Goal: Information Seeking & Learning: Learn about a topic

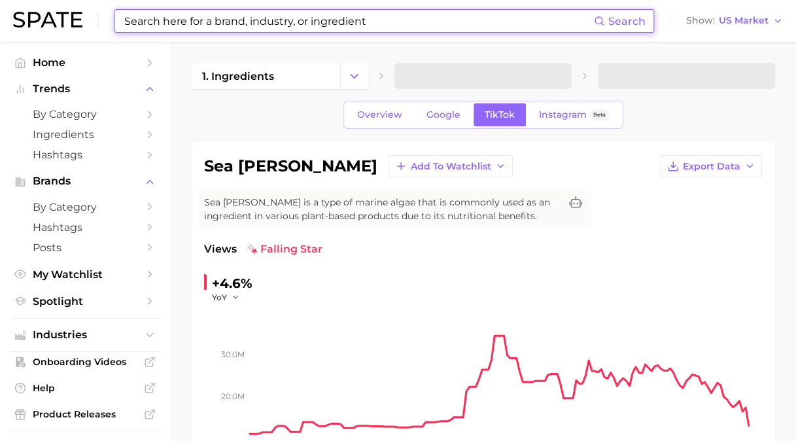
click at [235, 21] on input at bounding box center [358, 21] width 471 height 22
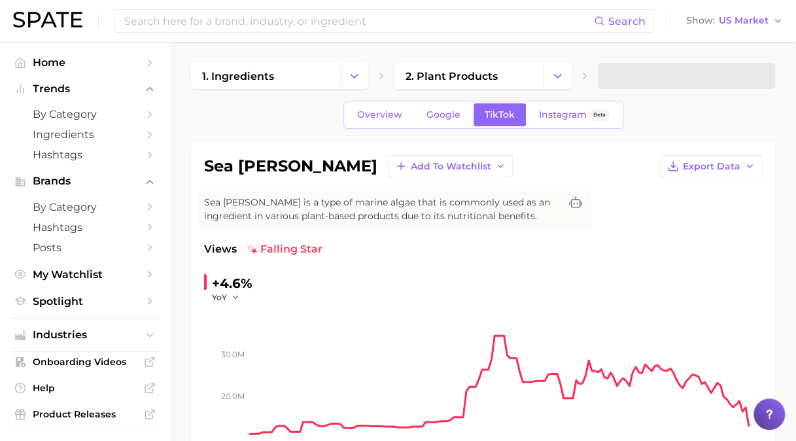
click at [243, 33] on div "Search Show US Market" at bounding box center [398, 21] width 770 height 42
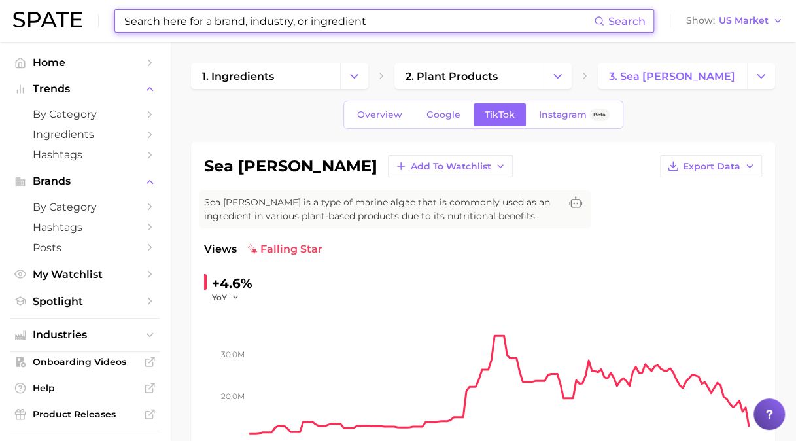
click at [184, 22] on input at bounding box center [358, 21] width 471 height 22
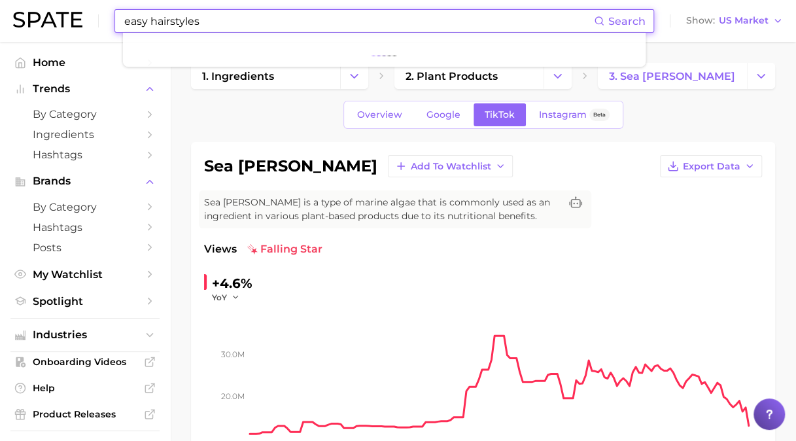
type input "easy hairstyles"
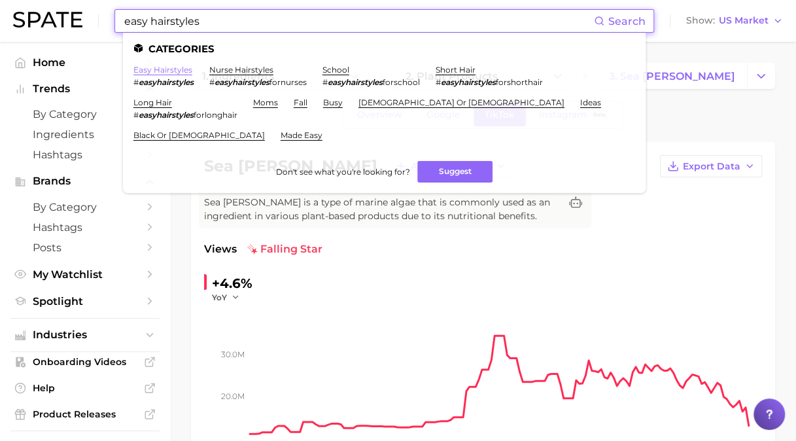
click at [150, 73] on link "easy hairstyles" at bounding box center [162, 70] width 59 height 10
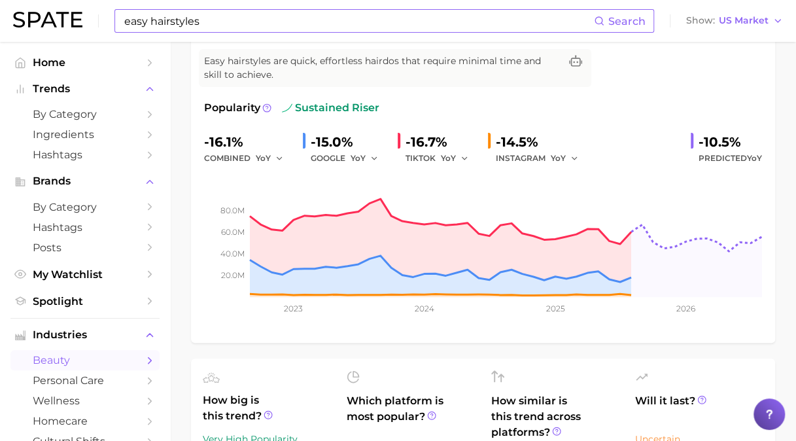
scroll to position [65, 0]
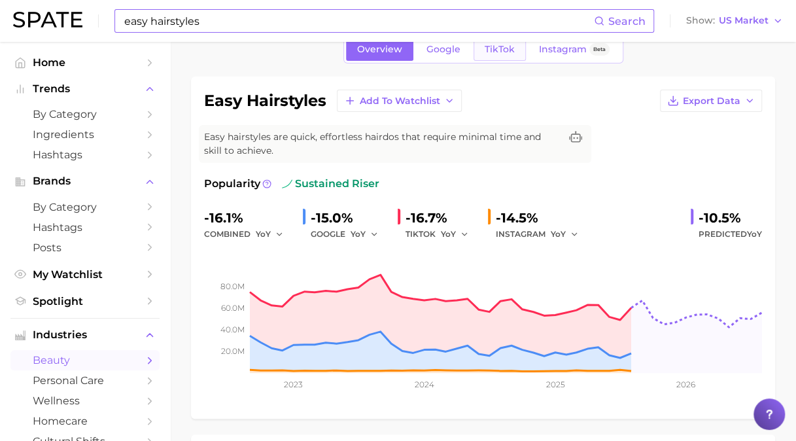
click at [486, 52] on span "TikTok" at bounding box center [500, 49] width 30 height 11
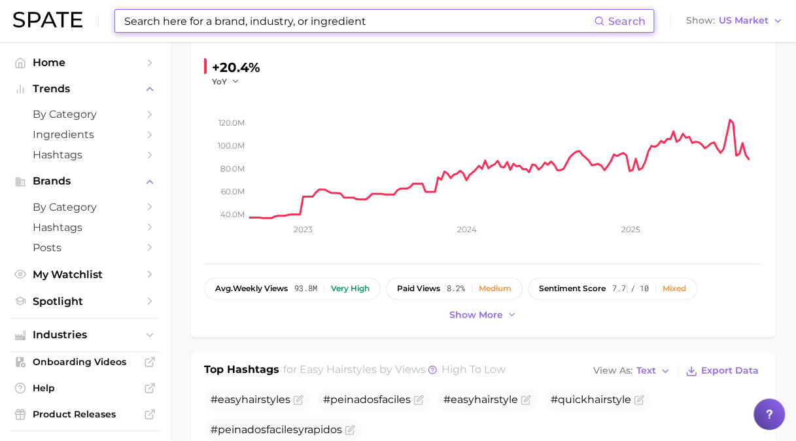
scroll to position [196, 0]
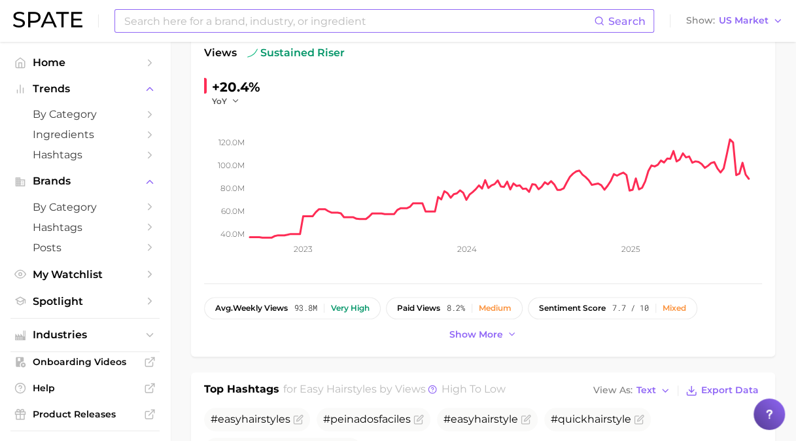
click at [160, 18] on input at bounding box center [358, 21] width 471 height 22
type input "cute hairstyle"
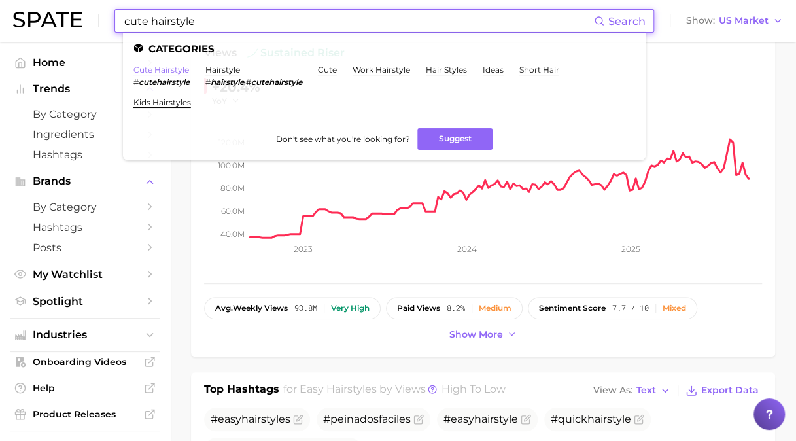
click at [163, 71] on link "cute hairstyle" at bounding box center [161, 70] width 56 height 10
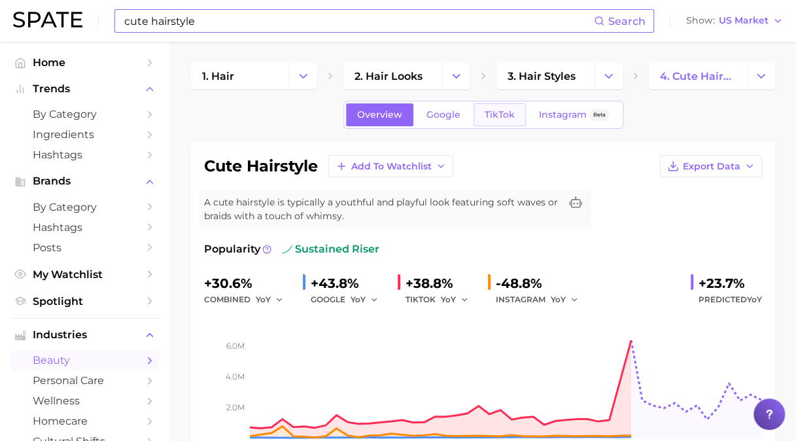
click at [506, 113] on span "TikTok" at bounding box center [500, 114] width 30 height 11
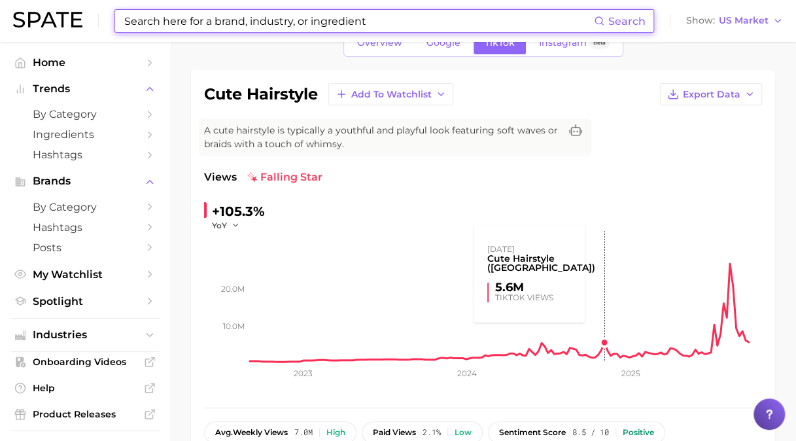
scroll to position [65, 0]
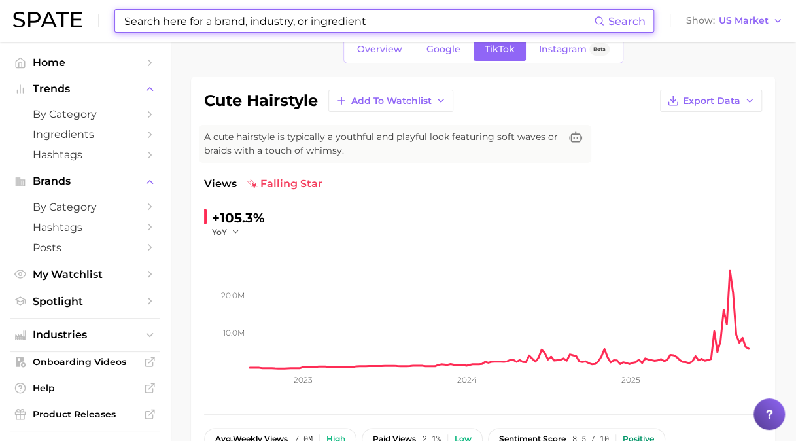
click at [400, 18] on input at bounding box center [358, 21] width 471 height 22
click at [396, 25] on input at bounding box center [358, 21] width 471 height 22
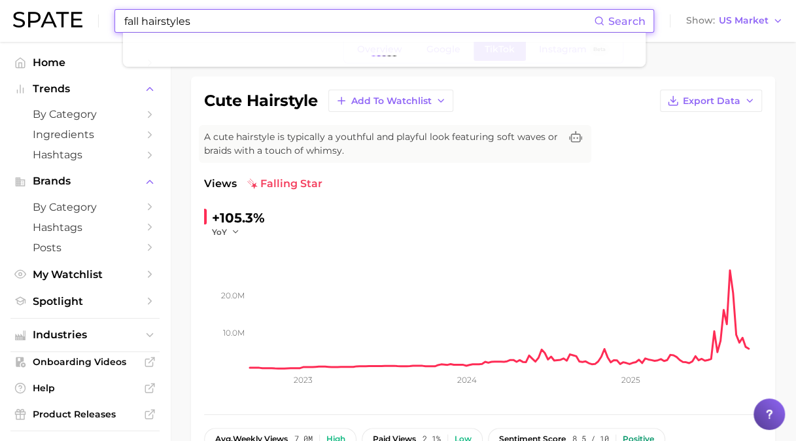
type input "fall hairstyles"
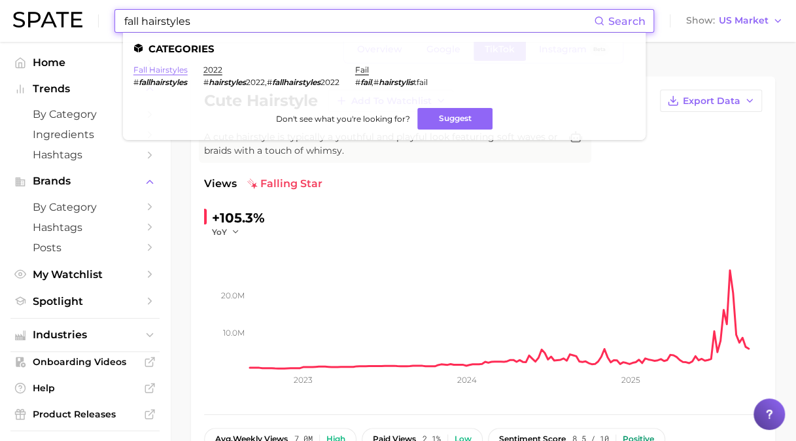
click at [172, 72] on link "fall hairstyles" at bounding box center [160, 70] width 54 height 10
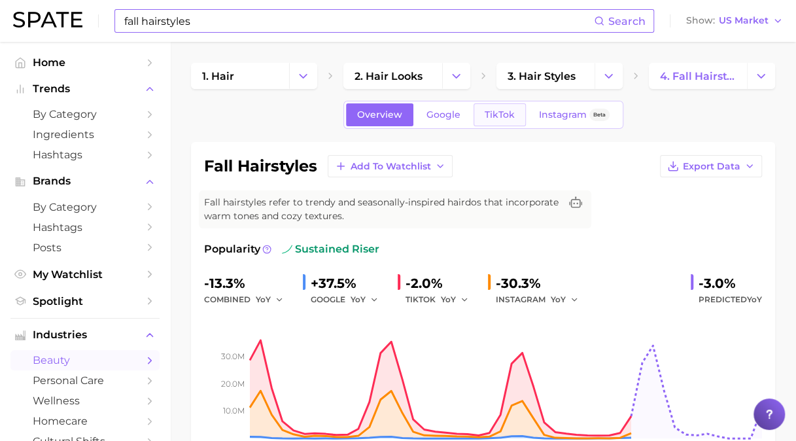
click at [501, 109] on span "TikTok" at bounding box center [500, 114] width 30 height 11
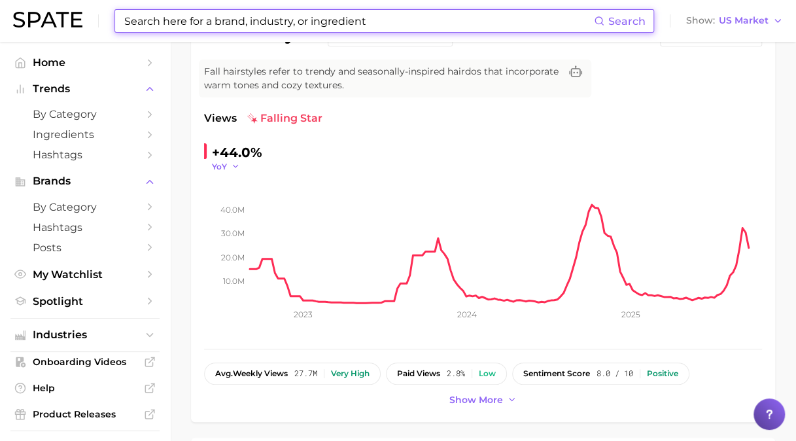
click at [234, 162] on icon "button" at bounding box center [235, 166] width 9 height 9
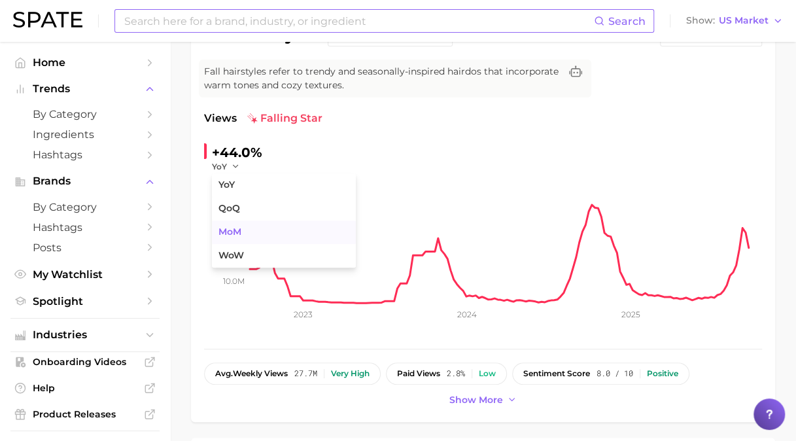
click at [243, 230] on button "MoM" at bounding box center [284, 232] width 144 height 24
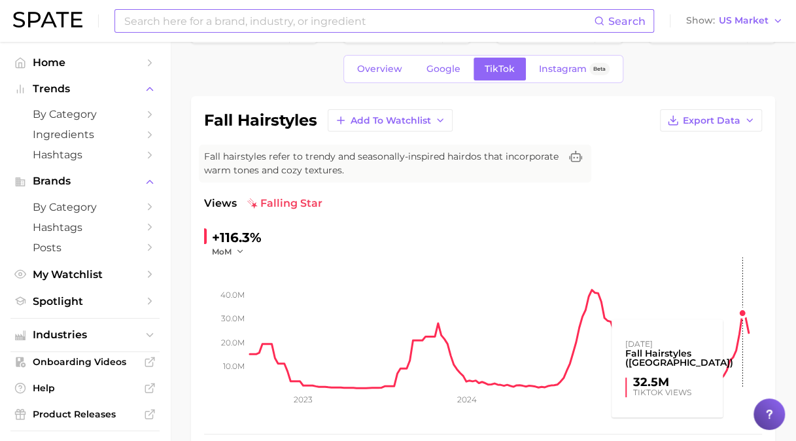
scroll to position [65, 0]
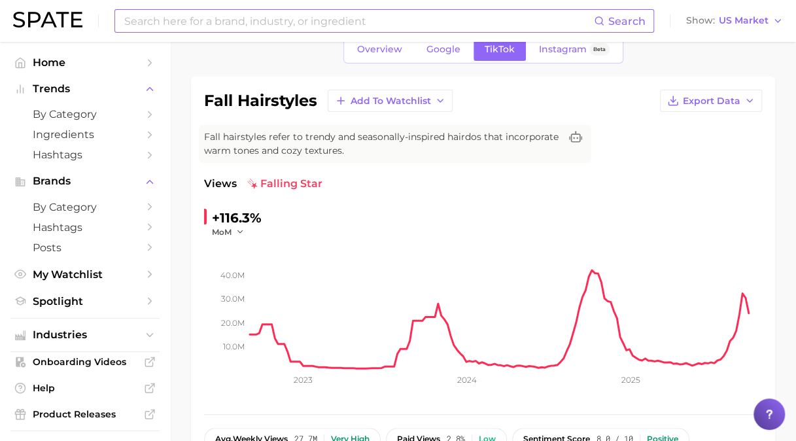
click at [199, 14] on input at bounding box center [358, 21] width 471 height 22
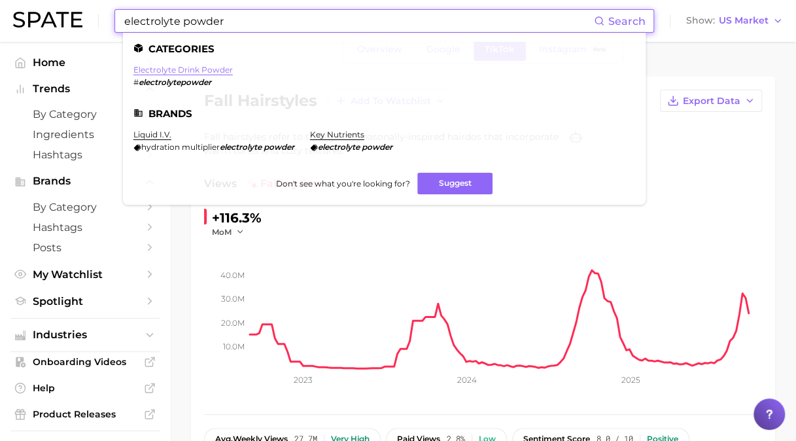
type input "electrolyte powder"
click at [219, 67] on link "electrolyte drink powder" at bounding box center [182, 70] width 99 height 10
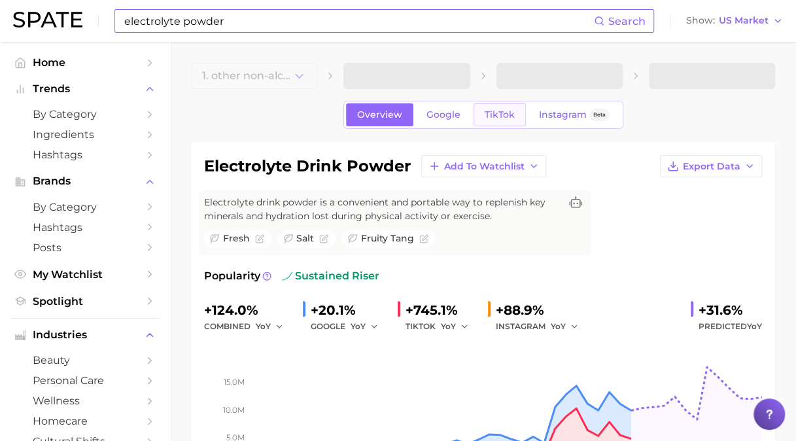
click at [500, 118] on span "TikTok" at bounding box center [500, 114] width 30 height 11
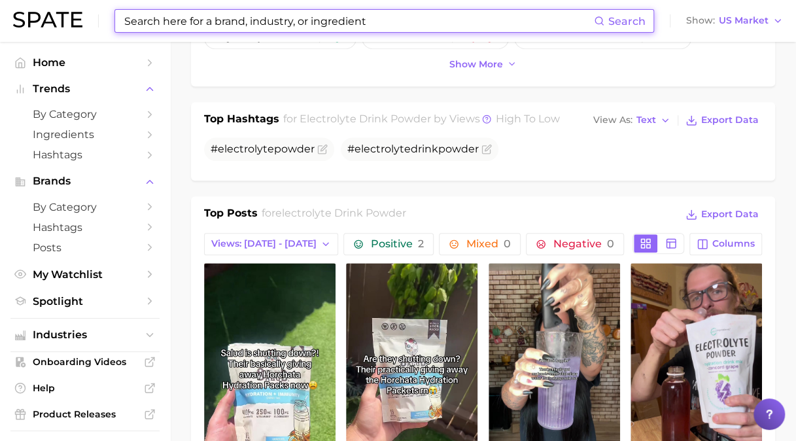
scroll to position [523, 0]
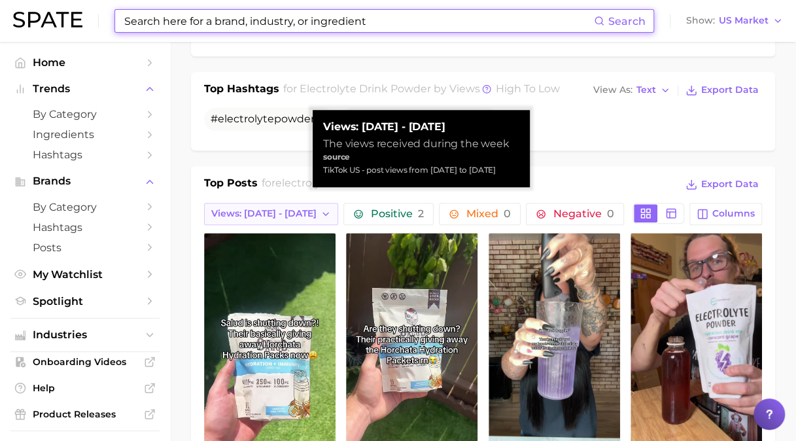
click at [282, 208] on span "Views: [DATE] - [DATE]" at bounding box center [263, 213] width 105 height 11
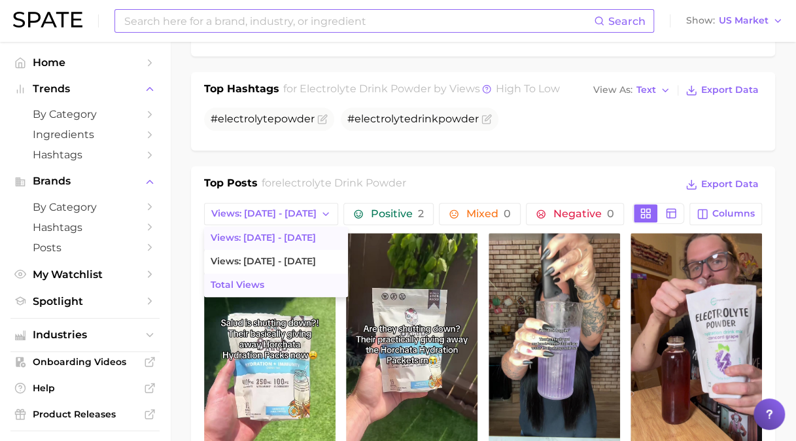
click at [242, 285] on span "Total Views" at bounding box center [238, 284] width 54 height 11
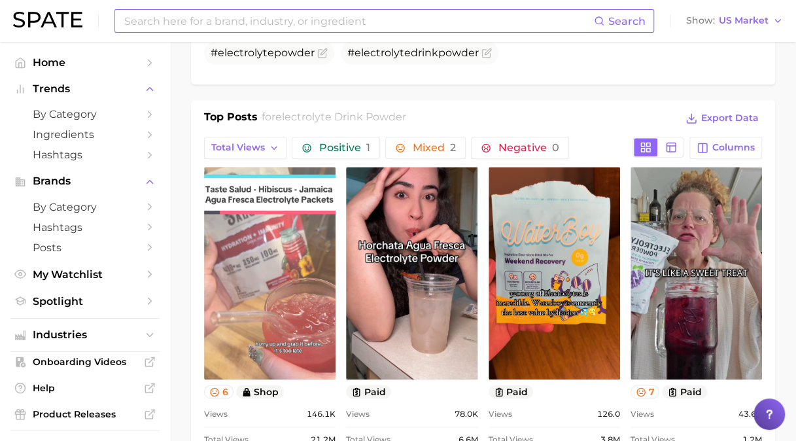
scroll to position [654, 0]
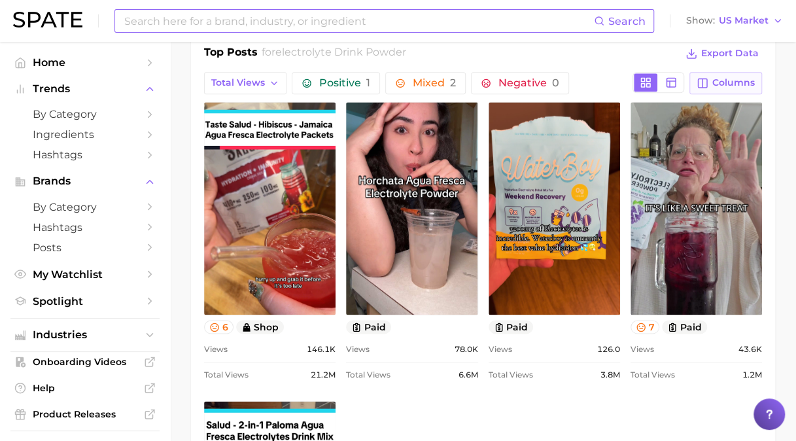
click at [711, 77] on button "Columns" at bounding box center [725, 83] width 73 height 22
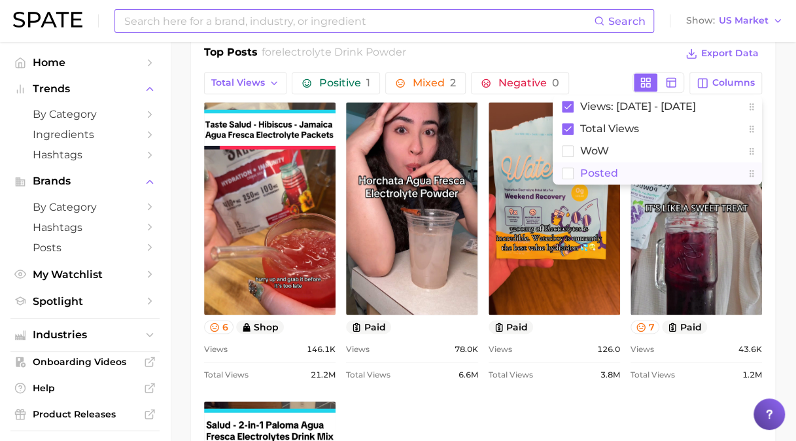
click at [596, 177] on button "Posted" at bounding box center [657, 173] width 209 height 22
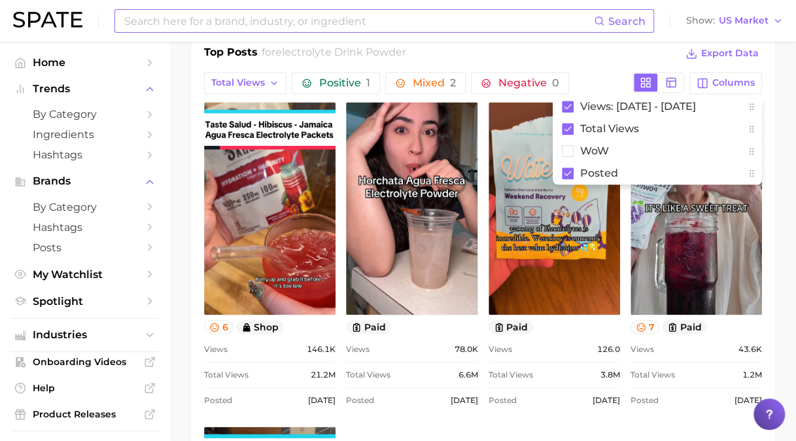
click at [182, 235] on main "1. other non-alcoholic beverages 2. energy, sports & functional drinks 3. energ…" at bounding box center [483, 447] width 626 height 2119
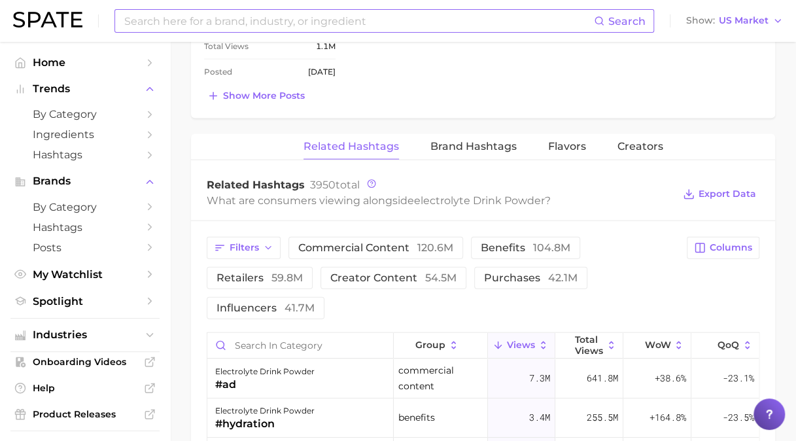
scroll to position [1308, 0]
click at [254, 100] on button "Show more posts" at bounding box center [256, 95] width 104 height 18
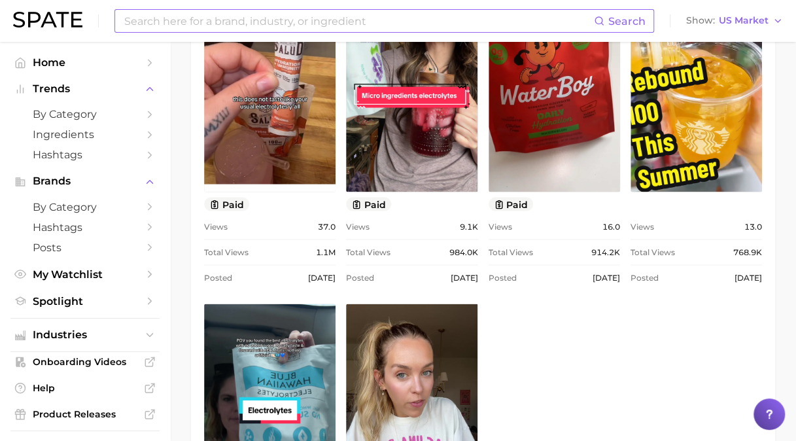
scroll to position [1373, 0]
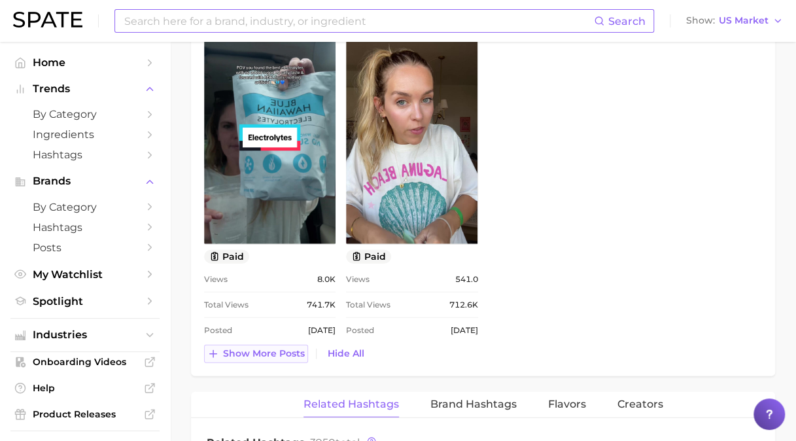
click at [272, 353] on span "Show more posts" at bounding box center [264, 353] width 82 height 11
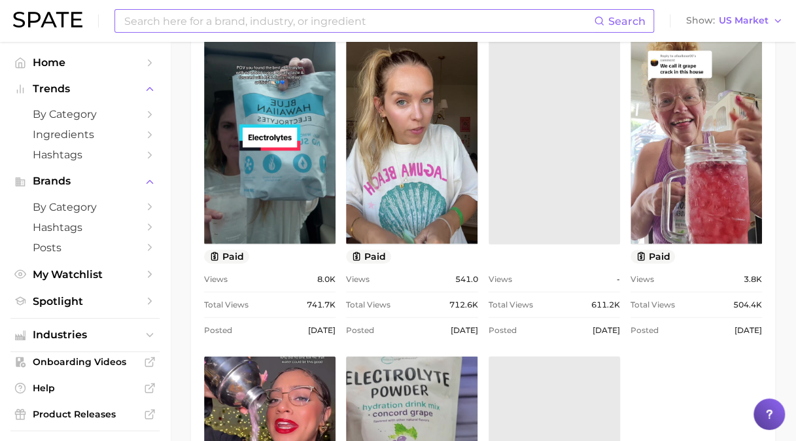
scroll to position [0, 0]
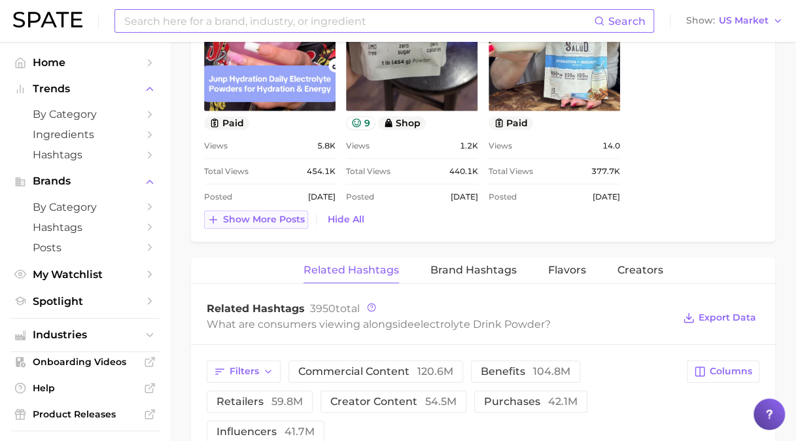
click at [282, 216] on span "Show more posts" at bounding box center [264, 219] width 82 height 11
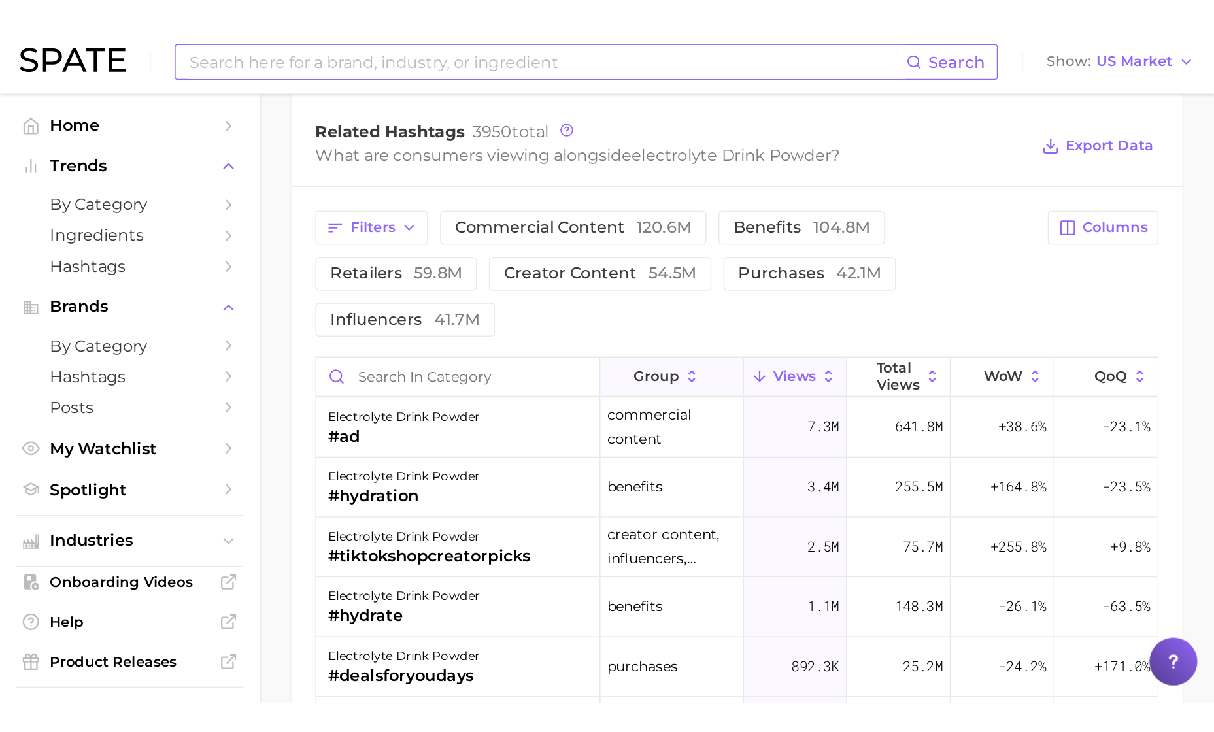
scroll to position [2419, 0]
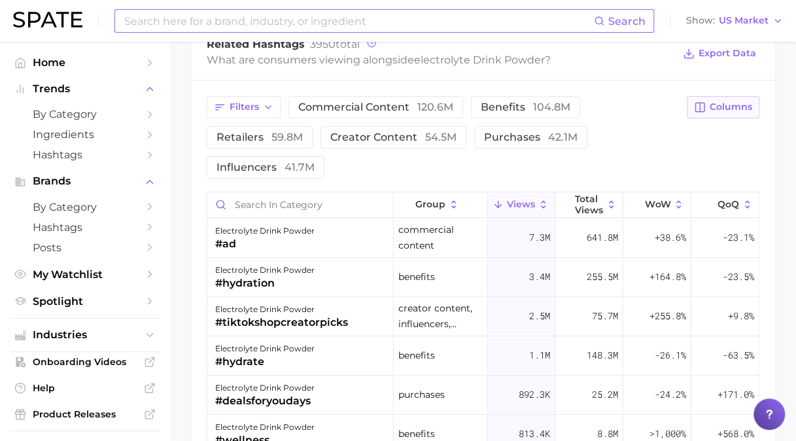
click at [734, 101] on span "Columns" at bounding box center [730, 106] width 43 height 11
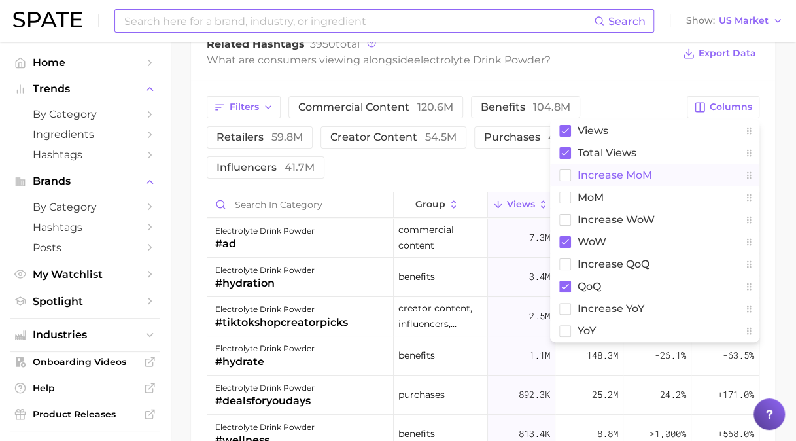
drag, startPoint x: 563, startPoint y: 173, endPoint x: 560, endPoint y: 180, distance: 8.5
click at [562, 173] on rect at bounding box center [565, 174] width 11 height 11
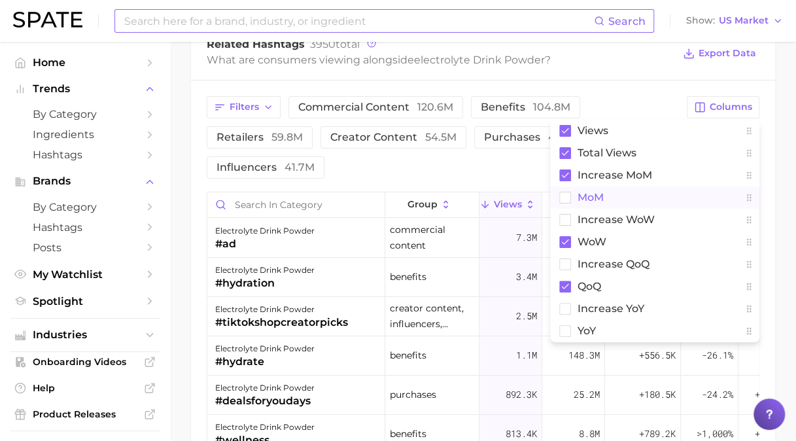
click at [566, 192] on rect at bounding box center [565, 197] width 11 height 11
click at [507, 152] on div "Filters commercial content 120.6m benefits 104.8m retailers 59.8m creator conte…" at bounding box center [443, 137] width 472 height 82
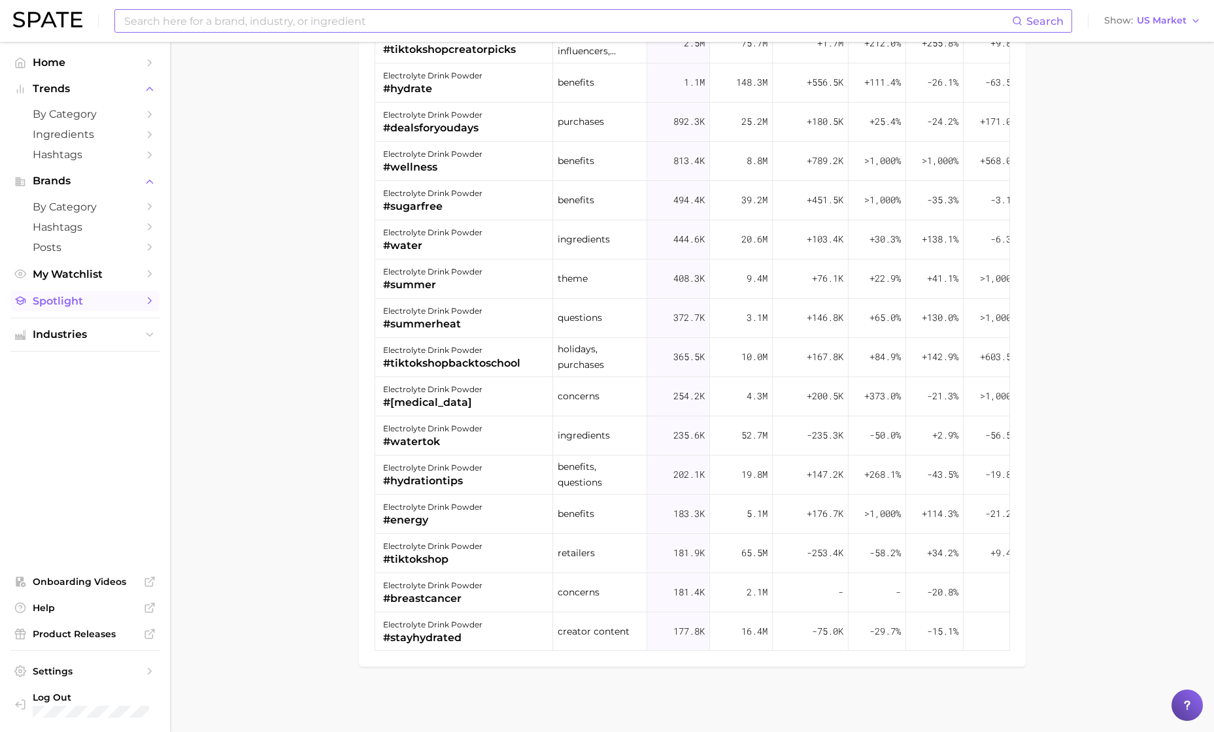
scroll to position [2131, 0]
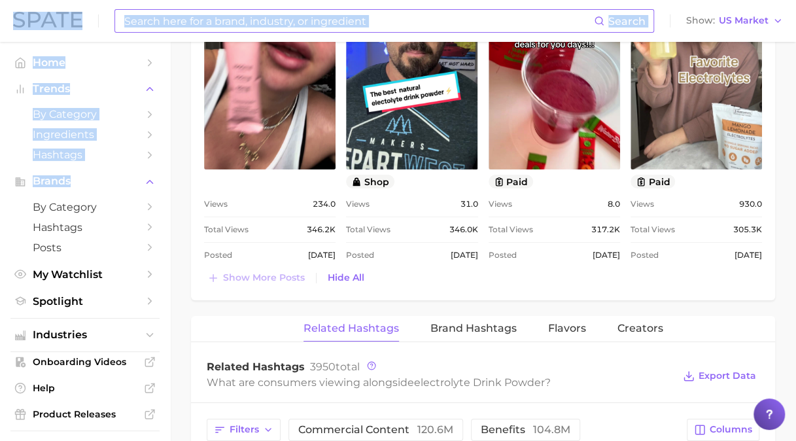
scroll to position [2407, 0]
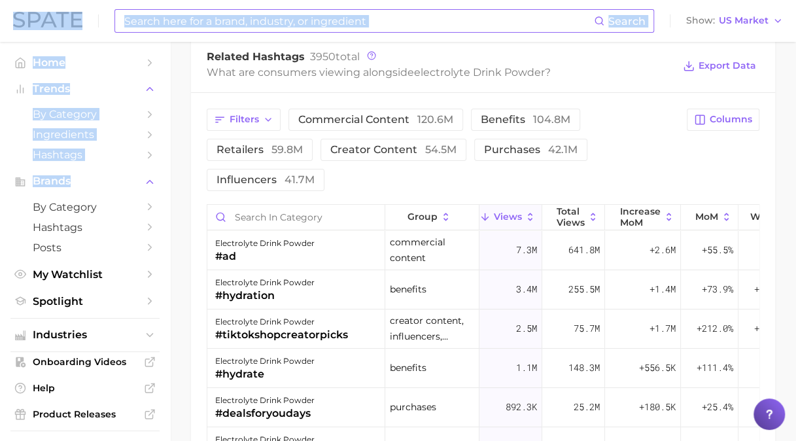
click at [486, 18] on input at bounding box center [358, 21] width 471 height 22
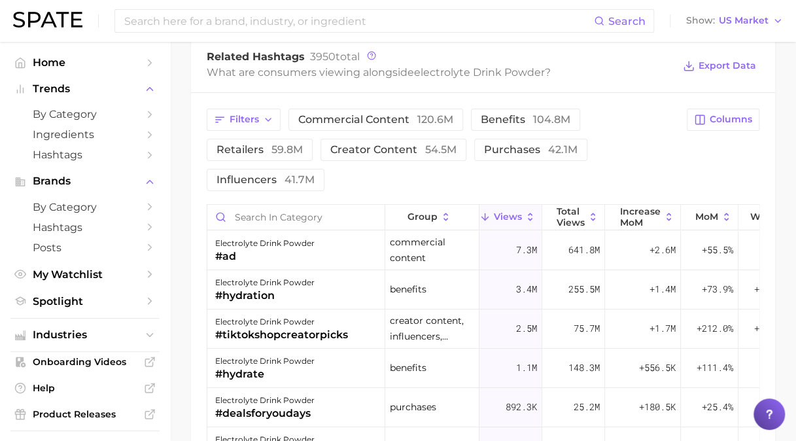
click at [583, 71] on div "What are consumers viewing alongside electrolyte drink powder ?" at bounding box center [440, 72] width 466 height 18
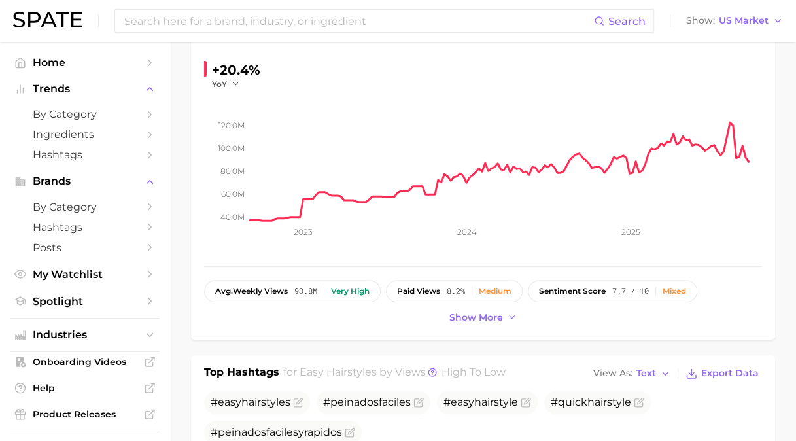
scroll to position [196, 0]
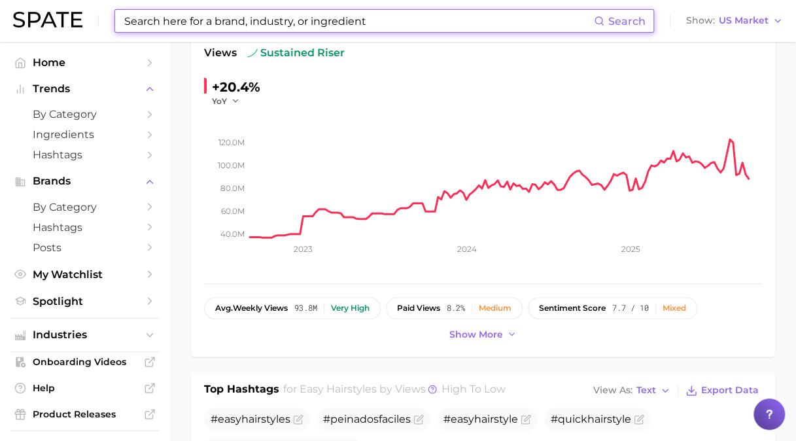
click at [303, 29] on input at bounding box center [358, 21] width 471 height 22
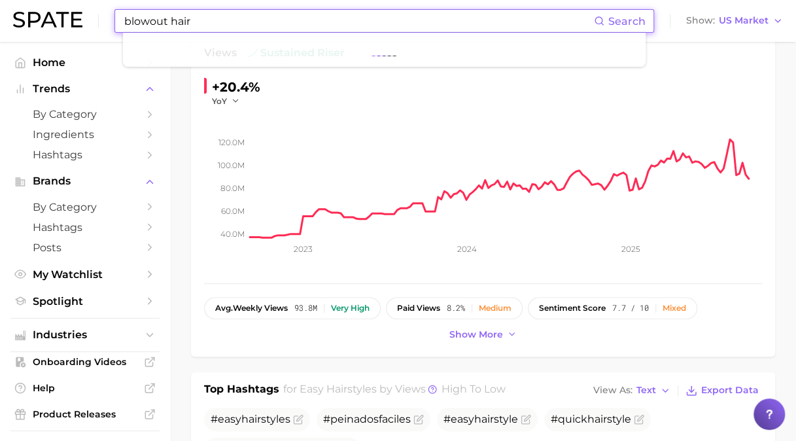
type input "blowout hair"
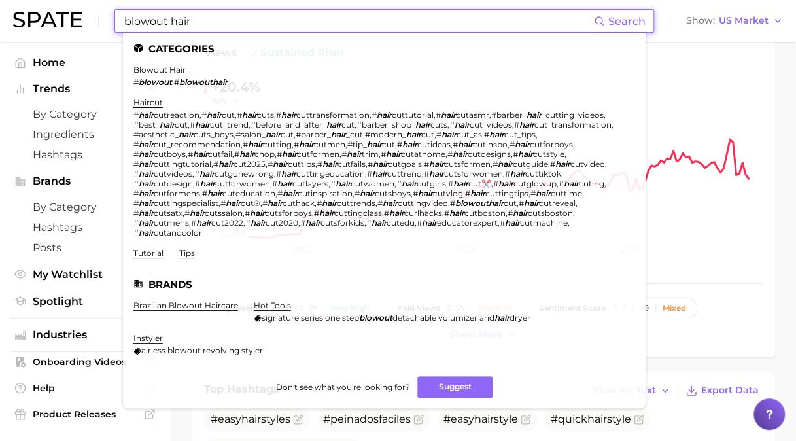
click at [158, 64] on ul "Categories blowout hair # blowout , # blowouthair haircut # hair cutreaction , …" at bounding box center [384, 220] width 522 height 375
drag, startPoint x: 158, startPoint y: 67, endPoint x: 217, endPoint y: 0, distance: 88.9
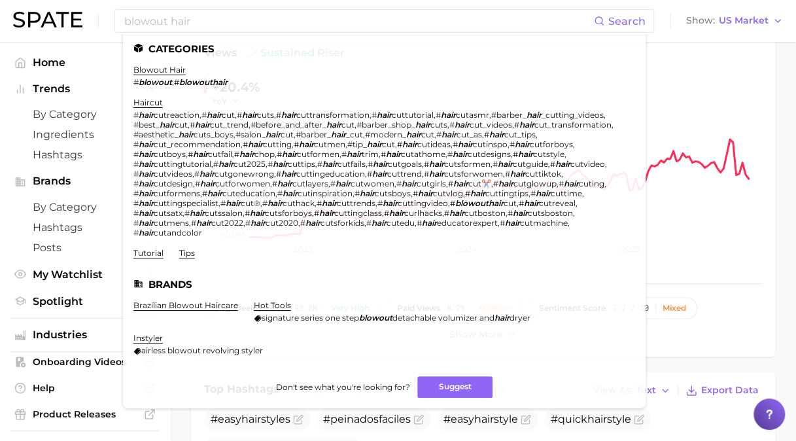
click at [158, 66] on link "blowout hair" at bounding box center [159, 70] width 52 height 10
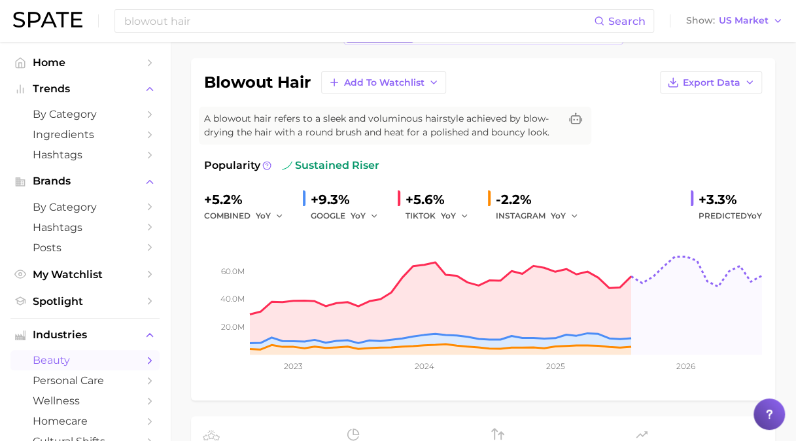
scroll to position [65, 0]
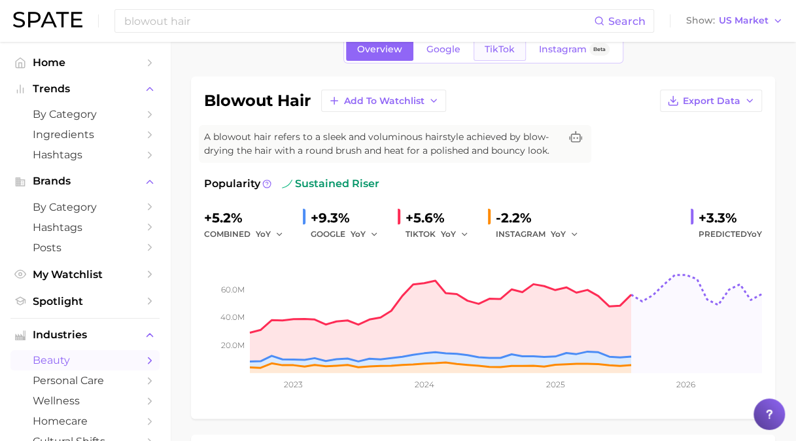
click at [504, 54] on link "TikTok" at bounding box center [499, 49] width 52 height 23
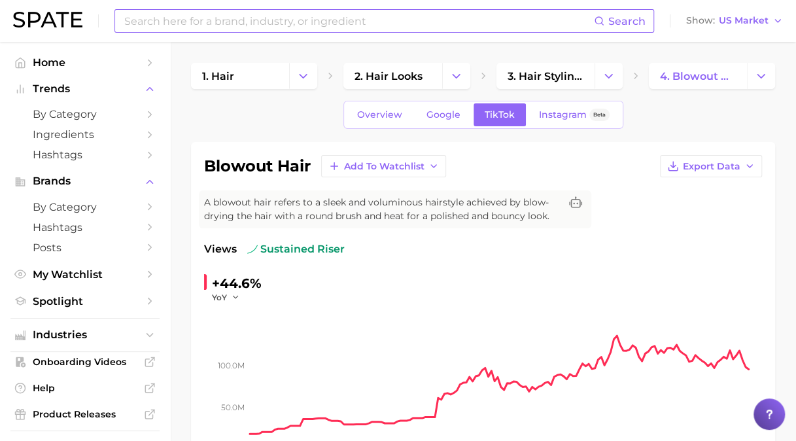
click at [233, 11] on input at bounding box center [358, 21] width 471 height 22
type input "EASY HAIRStyle"
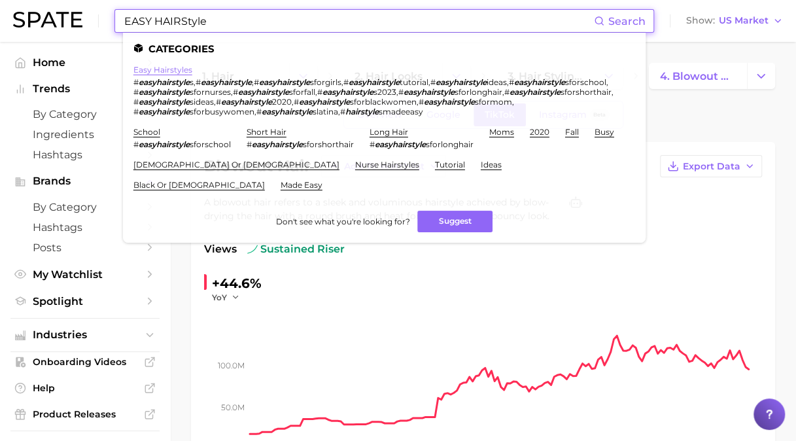
click at [161, 72] on link "easy hairstyles" at bounding box center [162, 70] width 59 height 10
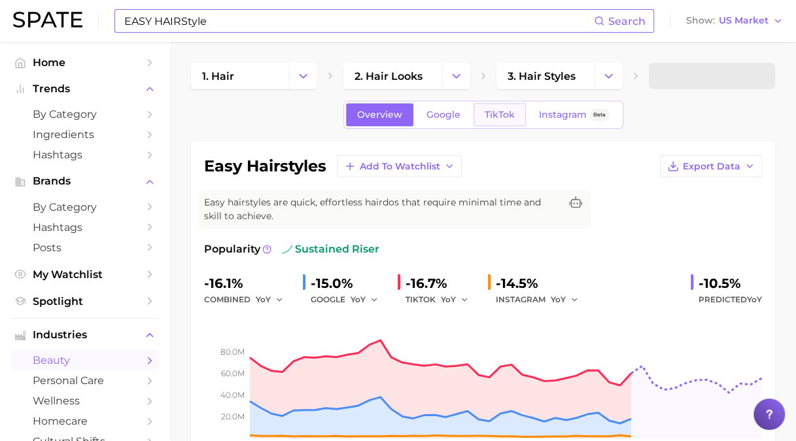
click at [515, 113] on link "TikTok" at bounding box center [499, 114] width 52 height 23
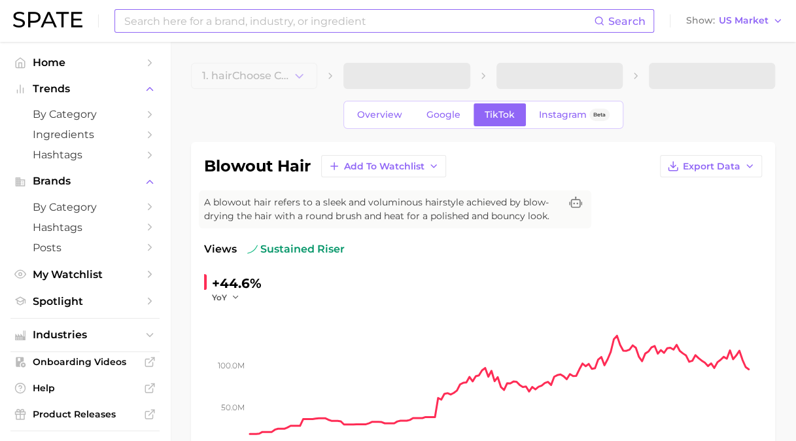
click at [341, 26] on input at bounding box center [358, 21] width 471 height 22
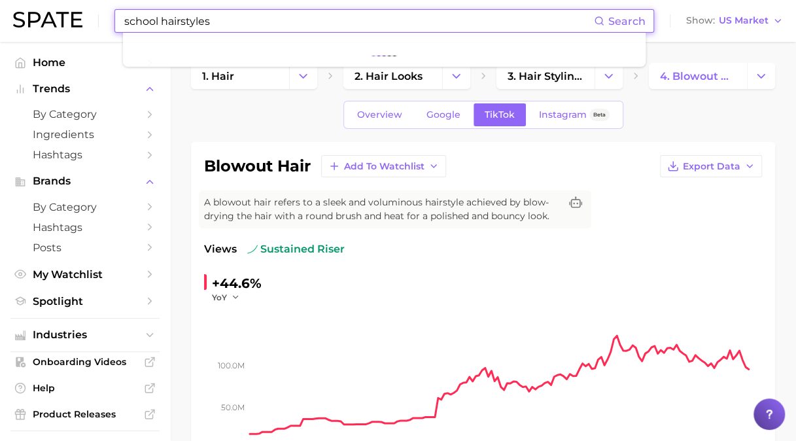
type input "school hairstyles"
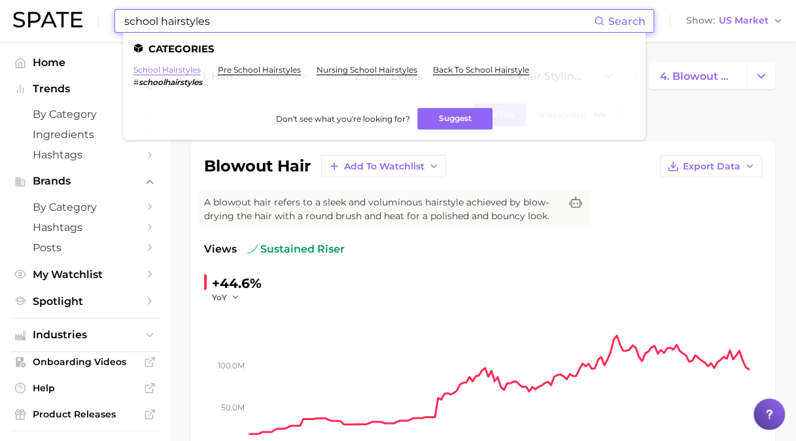
click at [169, 70] on link "school hairstyles" at bounding box center [166, 70] width 67 height 10
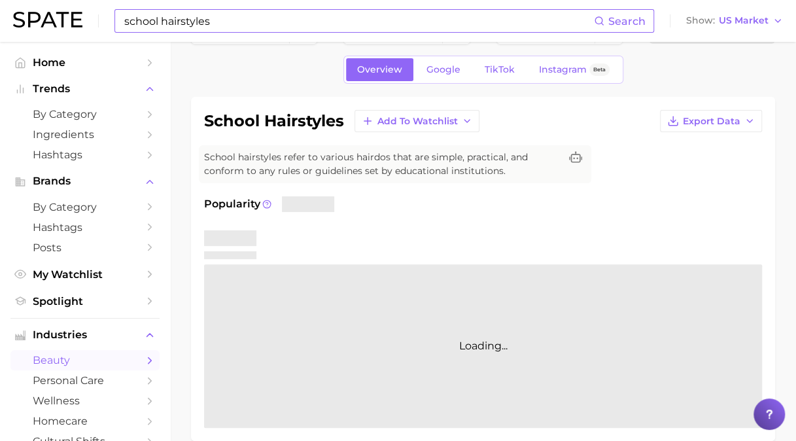
scroll to position [65, 0]
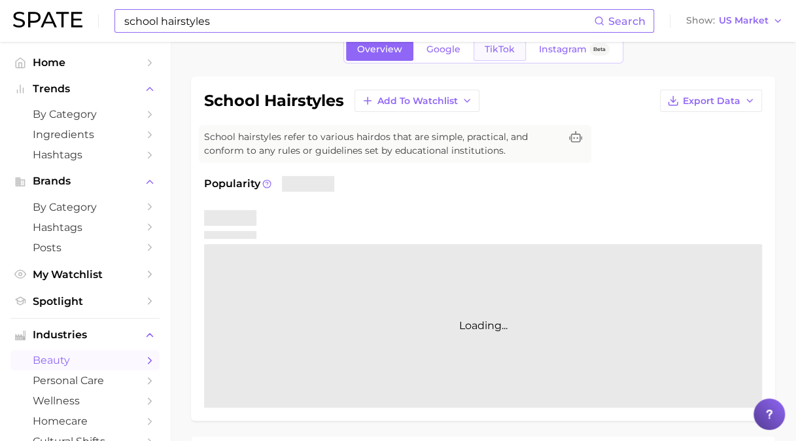
click at [508, 45] on span "TikTok" at bounding box center [500, 49] width 30 height 11
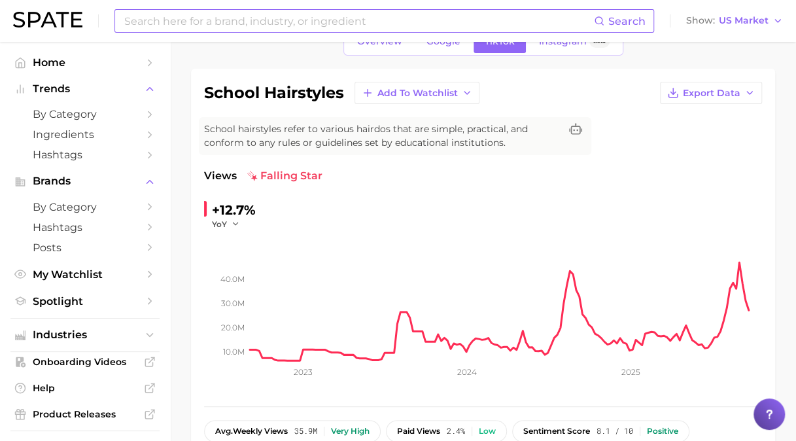
scroll to position [65, 0]
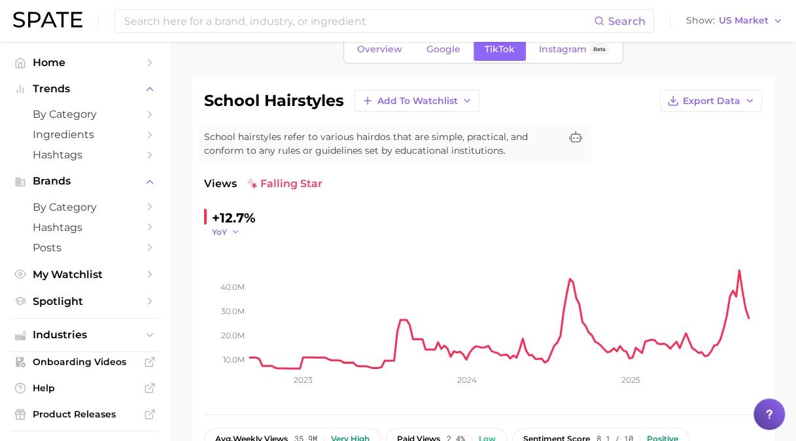
click at [234, 234] on icon "button" at bounding box center [235, 231] width 9 height 9
click at [242, 300] on button "MoM" at bounding box center [284, 298] width 144 height 24
